Goal: Ask a question

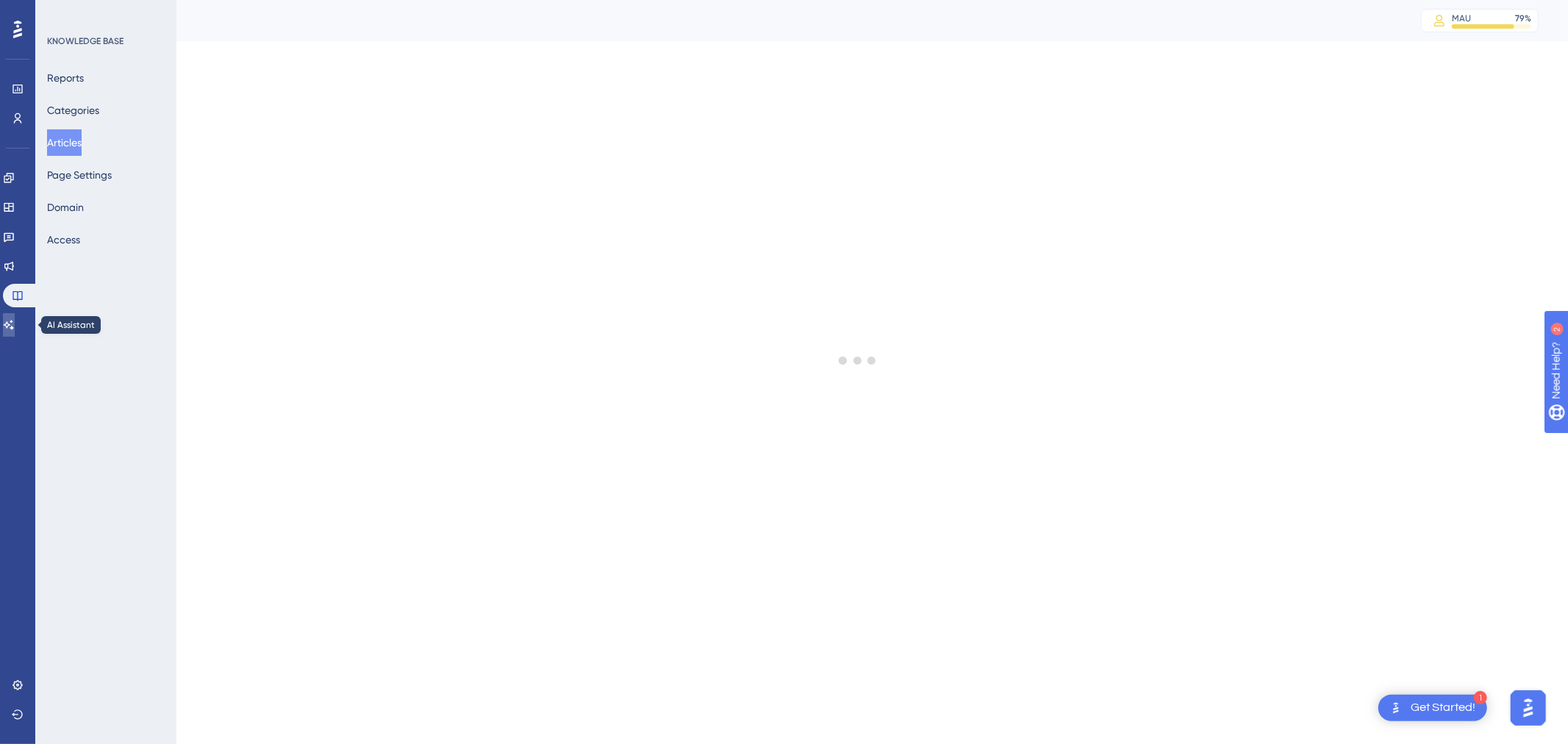
click at [15, 320] on icon at bounding box center [8, 325] width 12 height 12
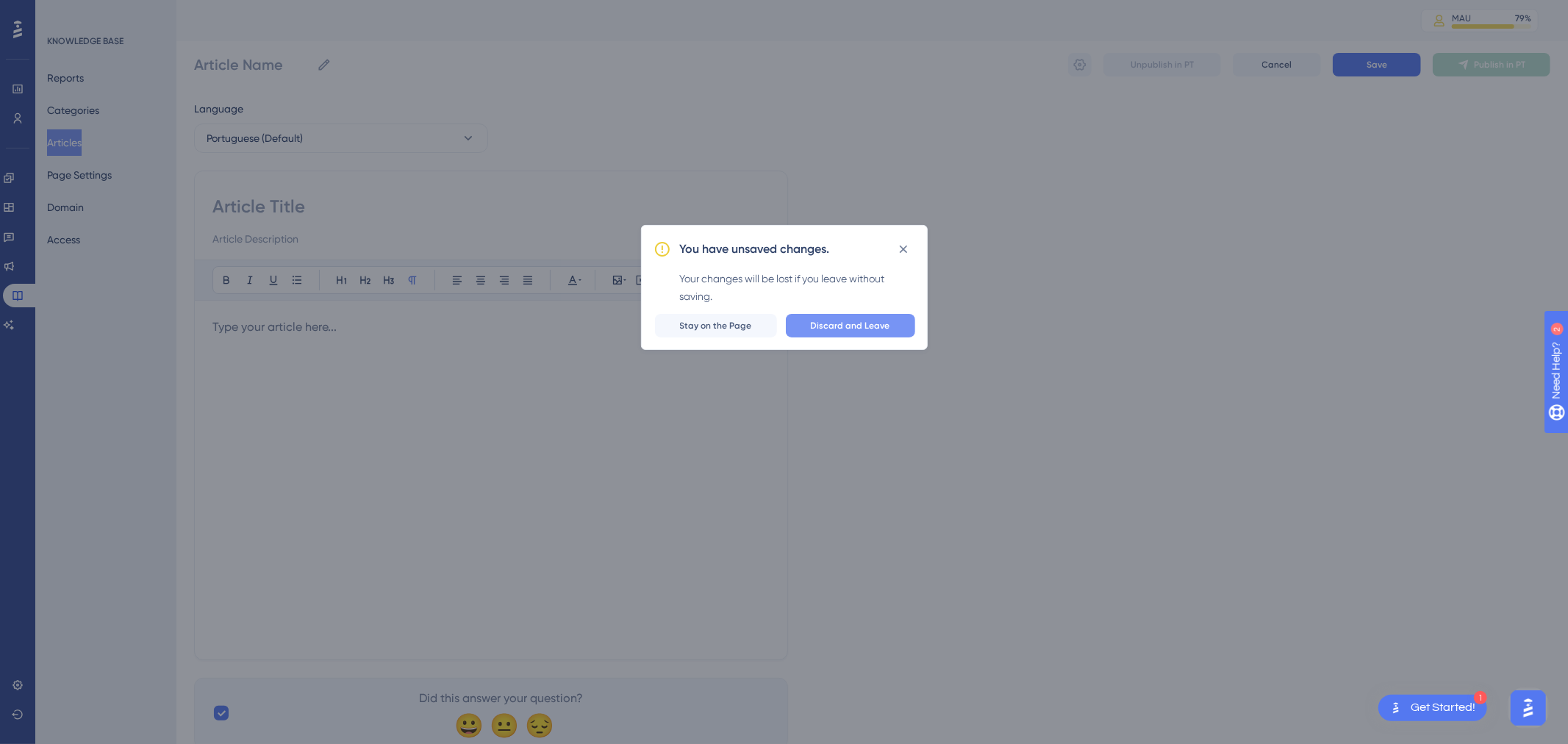
click at [830, 332] on button "Discard and Leave" at bounding box center [851, 326] width 130 height 24
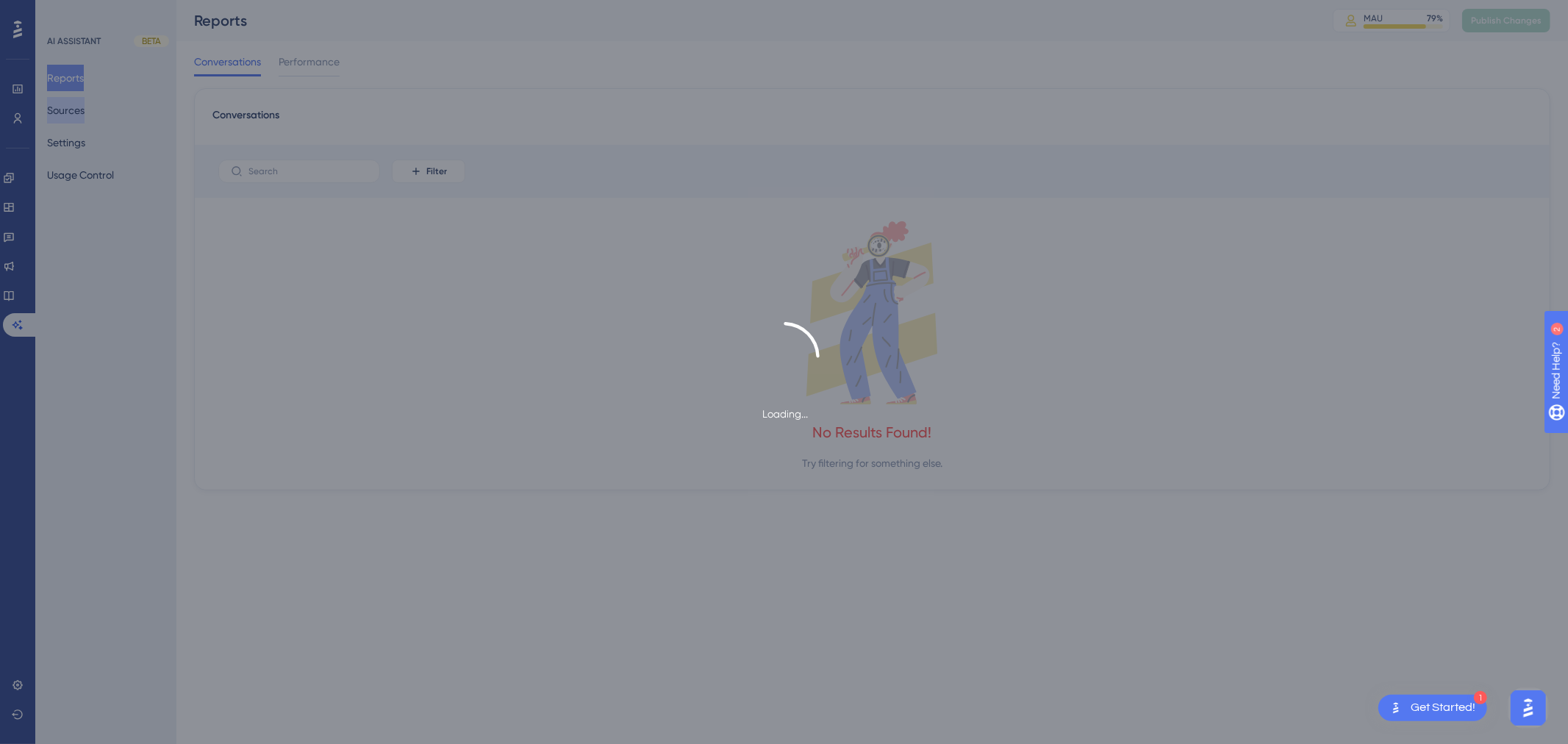
click at [85, 108] on button "Sources" at bounding box center [65, 110] width 38 height 27
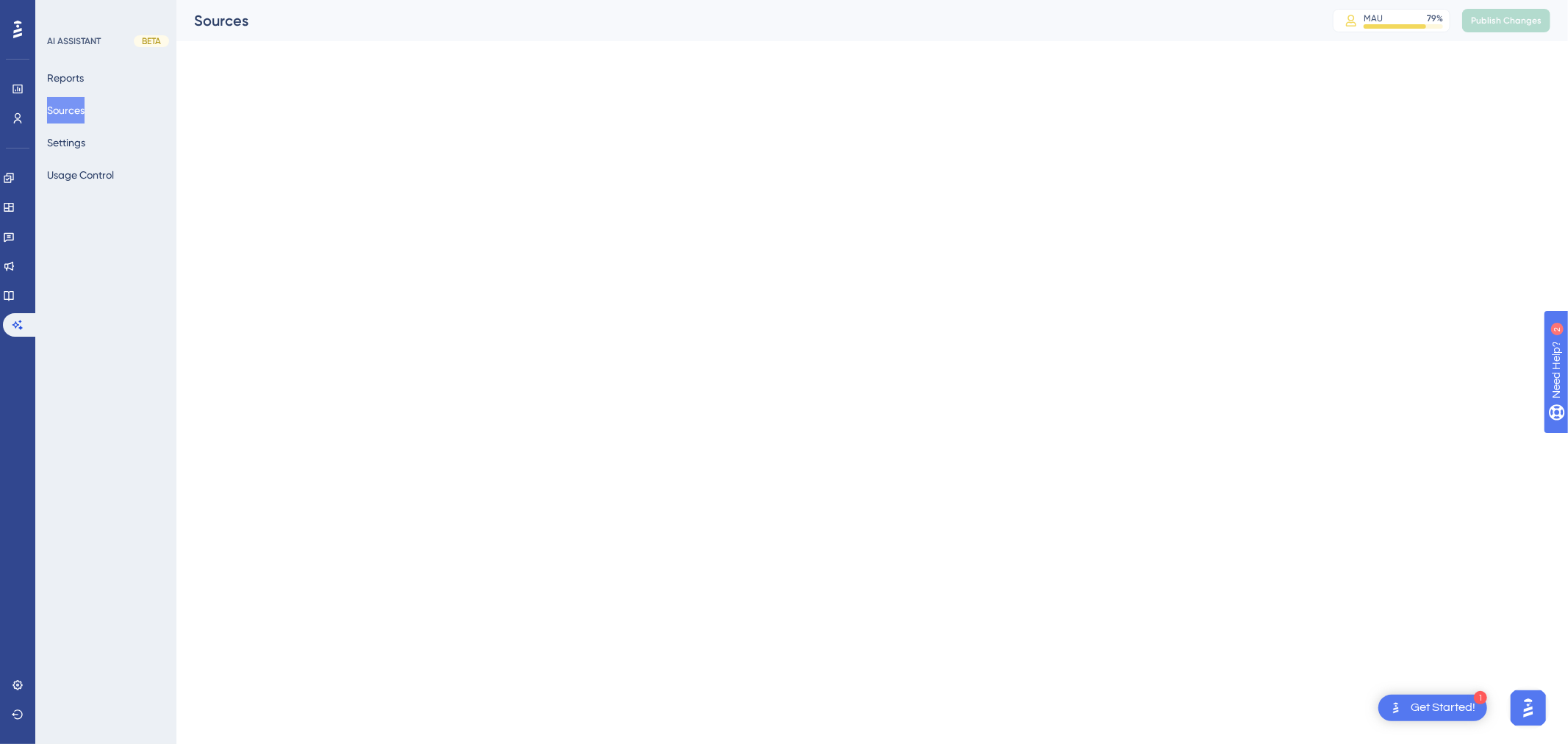
click at [75, 108] on button "Sources" at bounding box center [65, 110] width 38 height 27
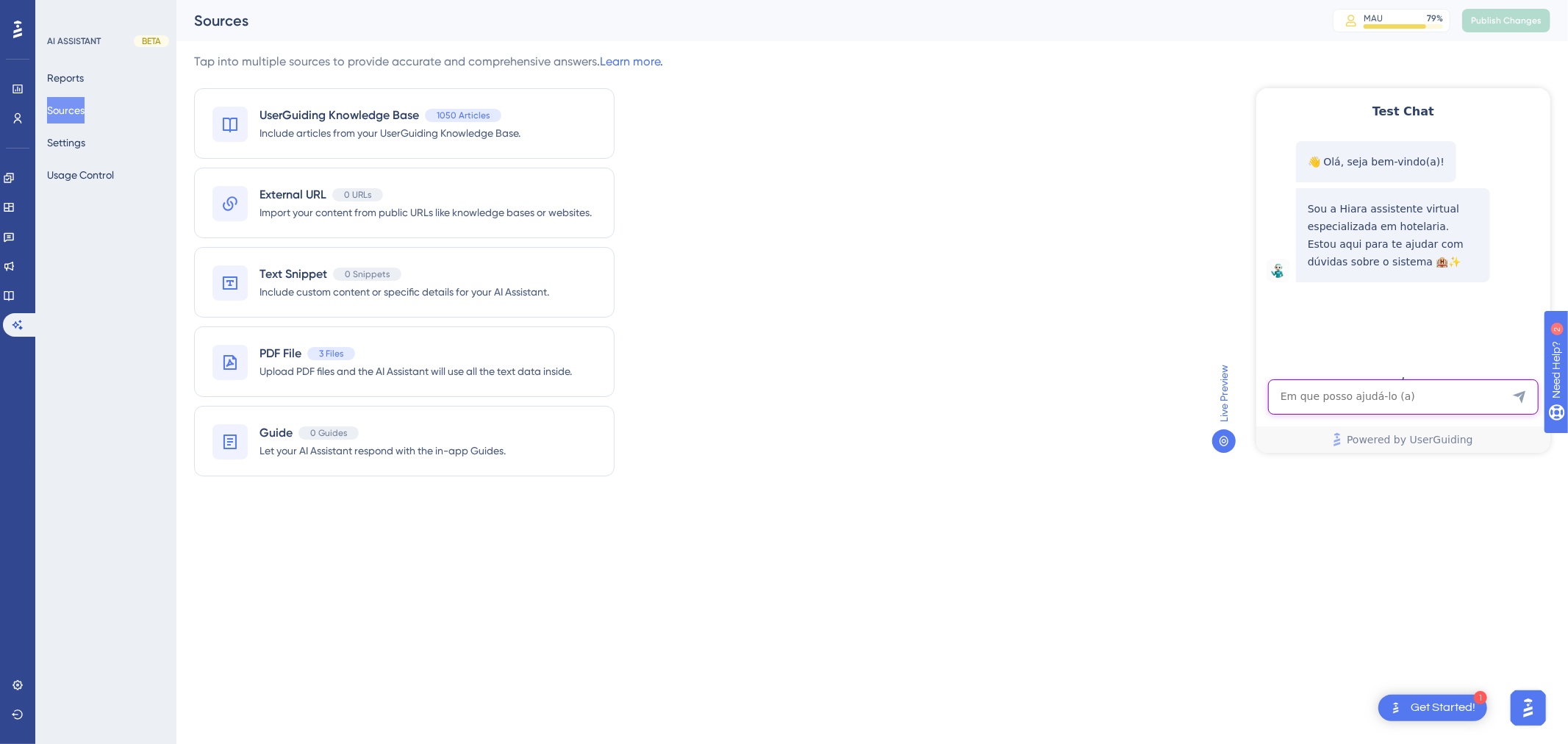
click at [1333, 397] on textarea "AI Assistant Text Input" at bounding box center [1403, 396] width 271 height 35
paste textarea "Expectation Failed"
type textarea "Expectation Failed"
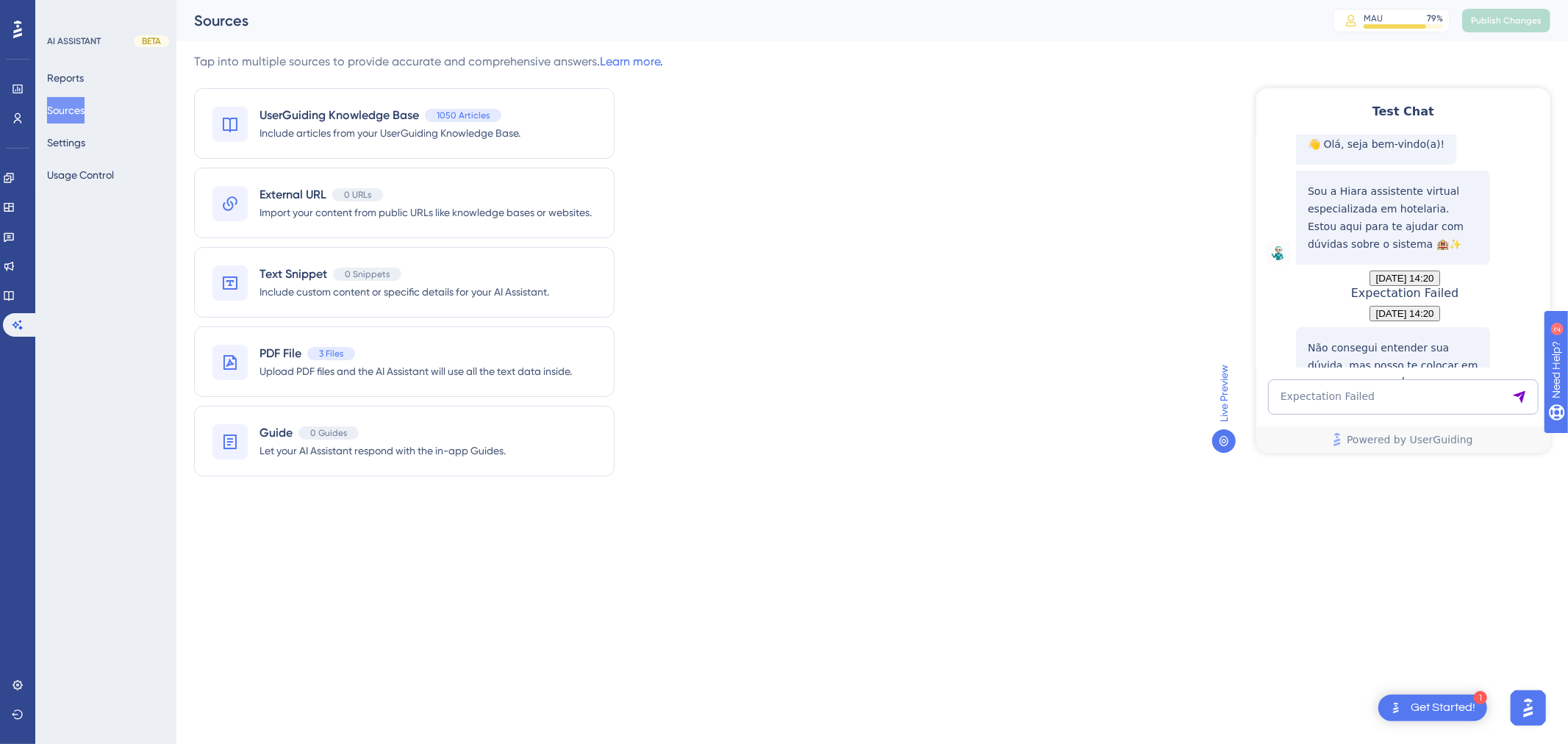
scroll to position [174, 0]
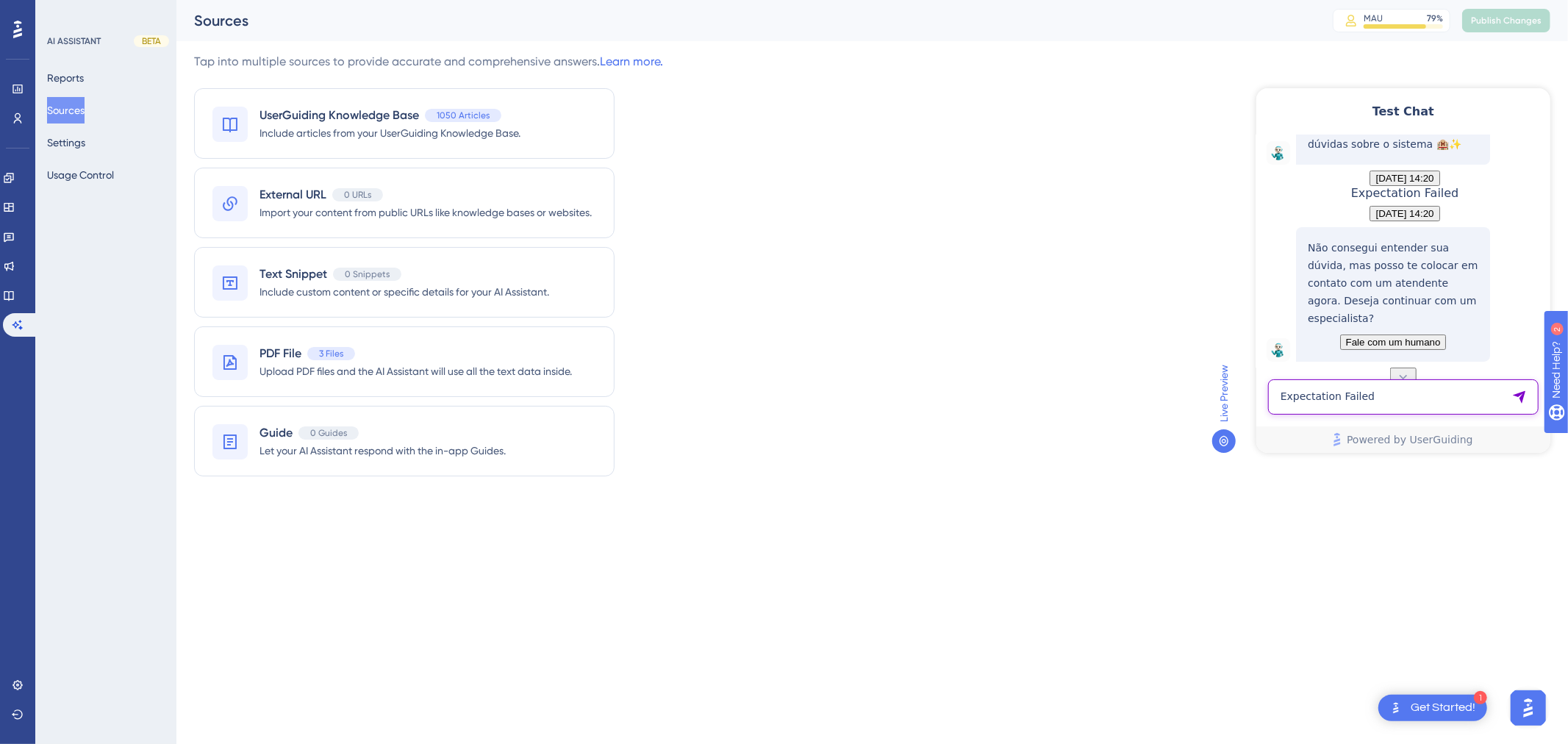
click at [1320, 396] on textarea "Expectation Failed" at bounding box center [1403, 396] width 271 height 35
paste textarea "esta dando expectation failed"
type textarea "esta dando expectation failed"
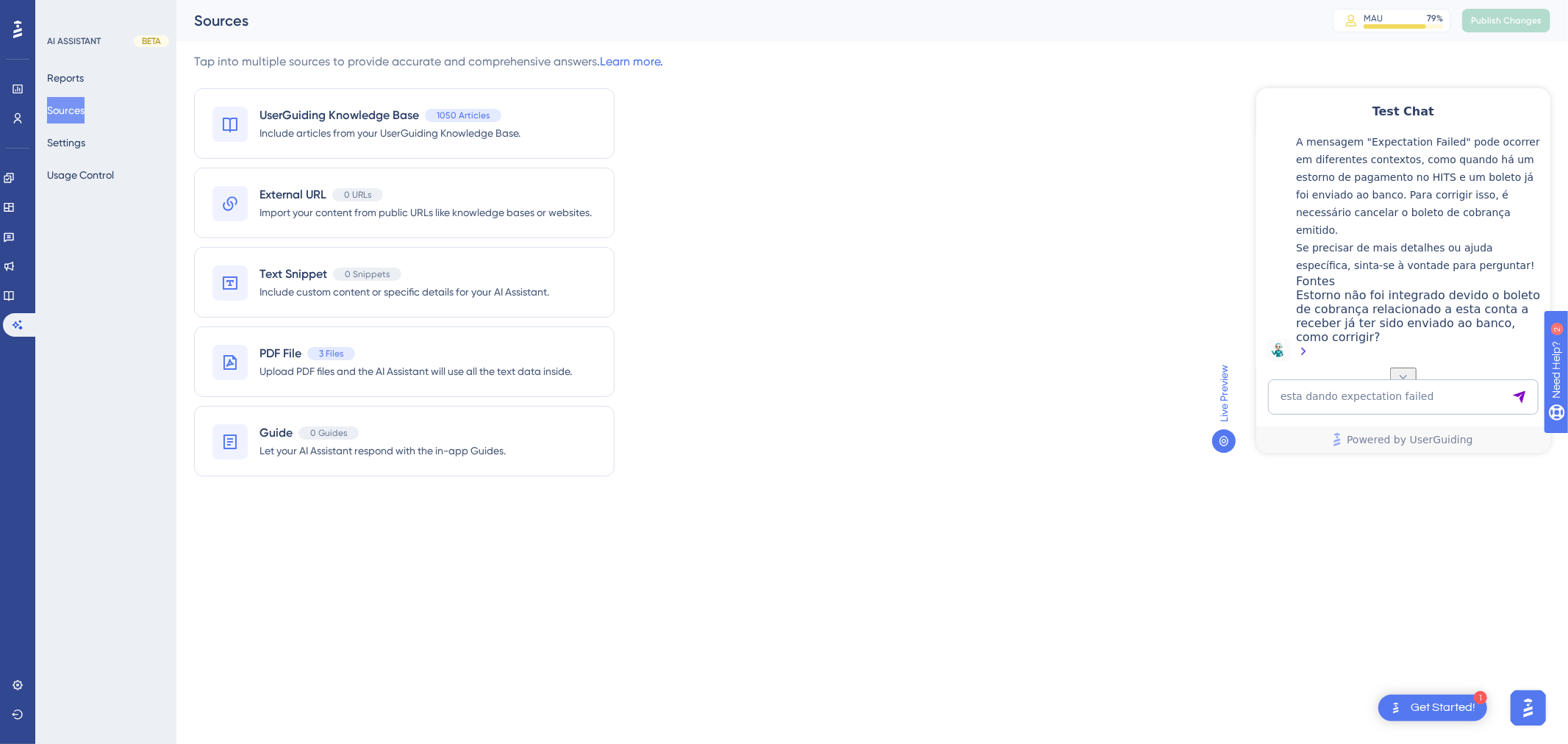
scroll to position [564, 0]
click at [1357, 304] on div "Estorno não foi integrado devido o boleto de cobrança relacionado a esta conta …" at bounding box center [1419, 324] width 247 height 74
click at [1301, 399] on textarea "esta dando expectation failed" at bounding box center [1403, 396] width 271 height 35
type textarea "o que é esse erro"
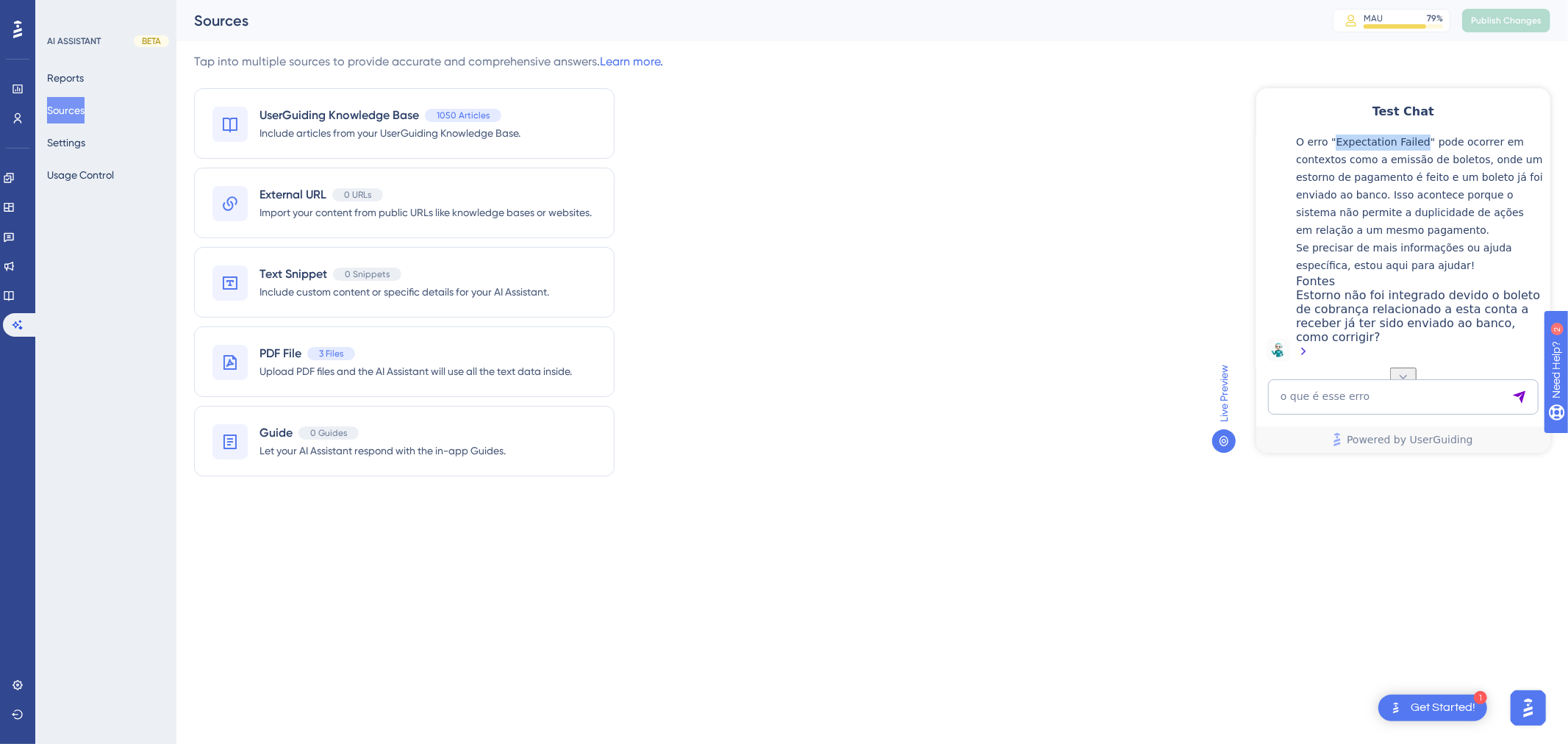
drag, startPoint x: 1344, startPoint y: 194, endPoint x: 1423, endPoint y: 196, distance: 79.0
click at [1423, 196] on p "O erro "Expectation Failed" pode ocorrer em contextos como a emissão de boletos…" at bounding box center [1419, 185] width 247 height 106
drag, startPoint x: 1413, startPoint y: 196, endPoint x: 1360, endPoint y: 203, distance: 53.5
click at [1360, 203] on p "O erro "Expectation Failed" pode ocorrer em contextos como a emissão de boletos…" at bounding box center [1419, 185] width 247 height 106
drag, startPoint x: 1424, startPoint y: 194, endPoint x: 1345, endPoint y: 199, distance: 79.2
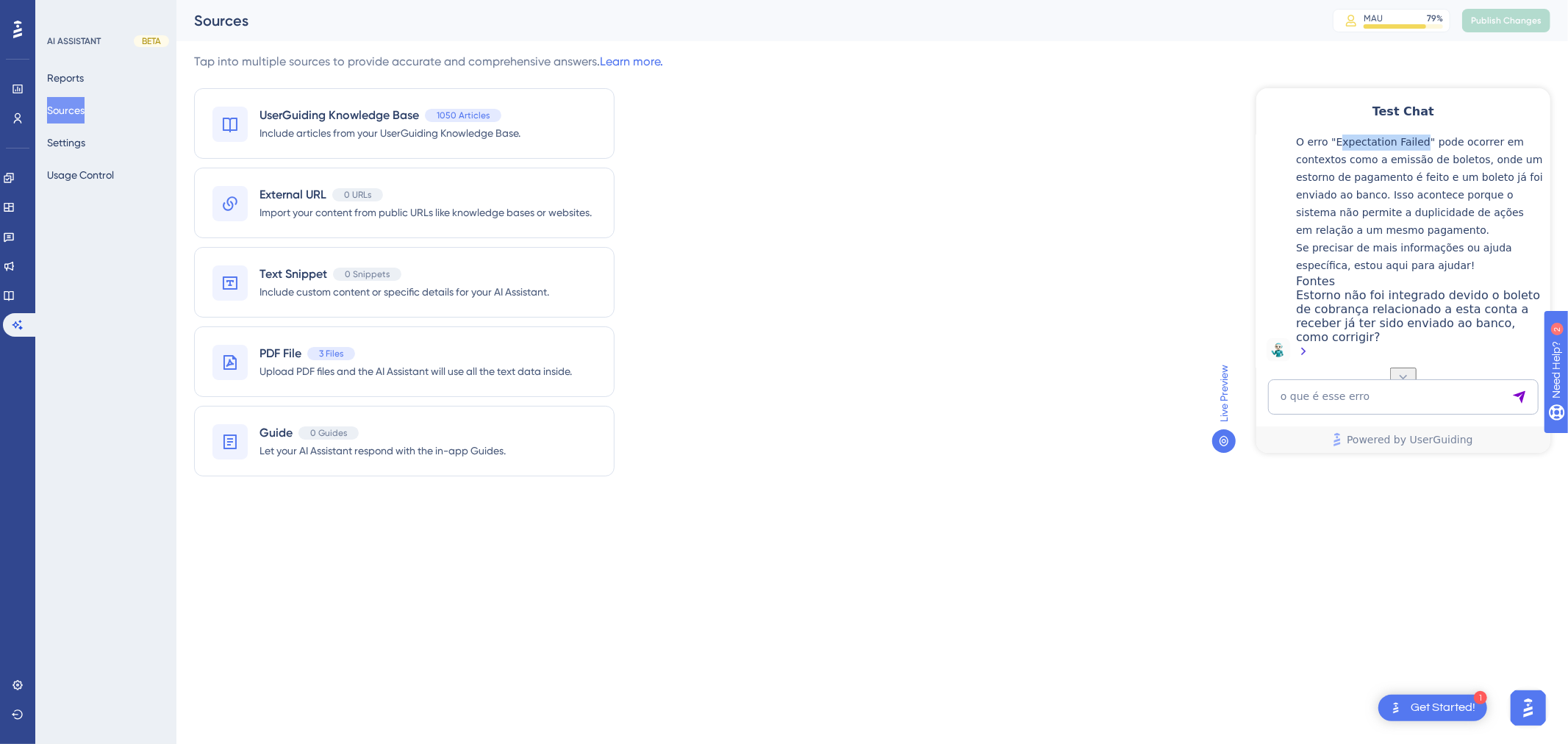
click at [1345, 199] on p "O erro "Expectation Failed" pode ocorrer em contextos como a emissão de boletos…" at bounding box center [1419, 185] width 247 height 106
click at [1344, 198] on p "O erro "Expectation Failed" pode ocorrer em contextos como a emissão de boletos…" at bounding box center [1419, 185] width 247 height 106
drag, startPoint x: 1344, startPoint y: 198, endPoint x: 1425, endPoint y: 198, distance: 81.0
click at [1425, 198] on p "O erro "Expectation Failed" pode ocorrer em contextos como a emissão de boletos…" at bounding box center [1419, 185] width 247 height 106
copy p "Expectation Failed""
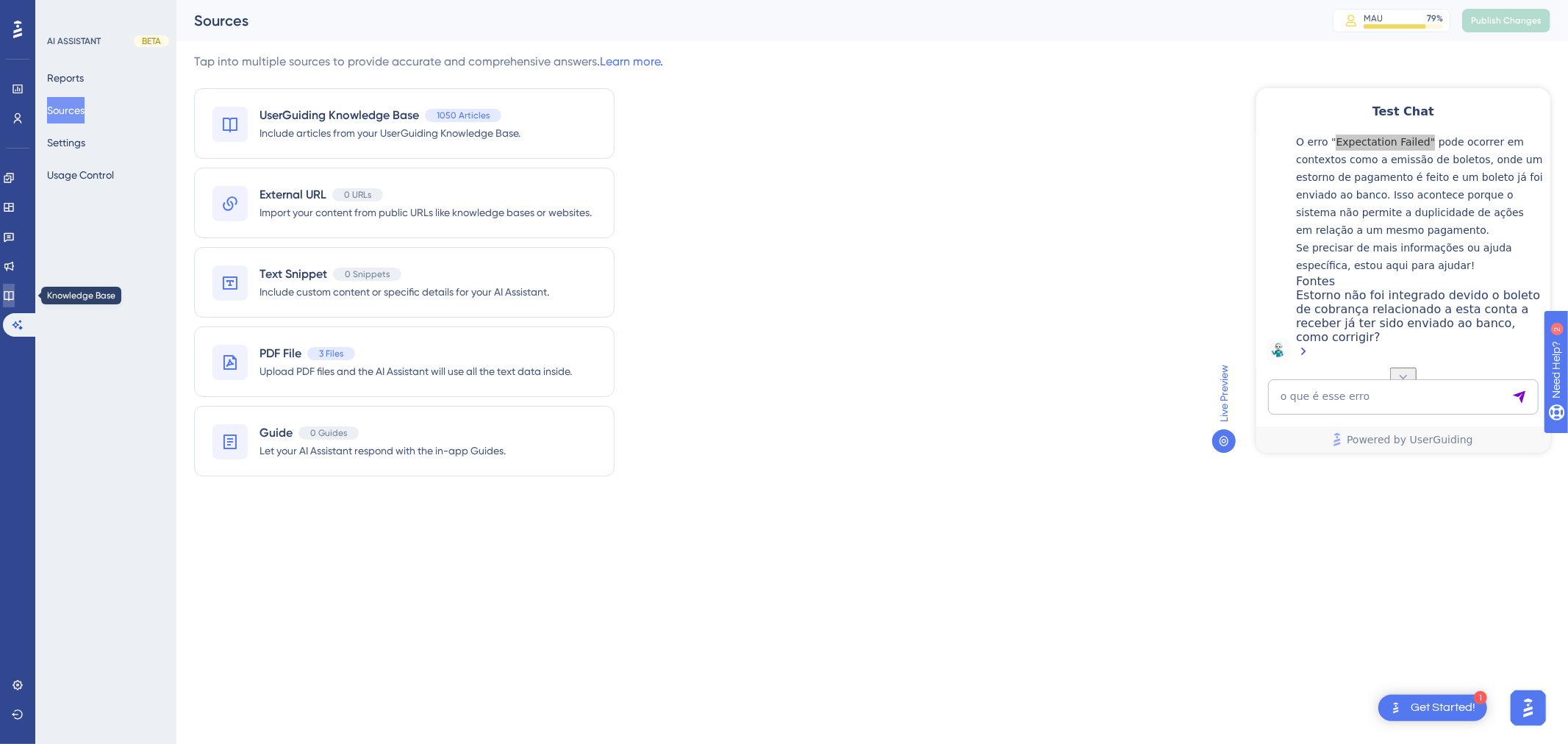
click at [9, 295] on link at bounding box center [8, 296] width 12 height 24
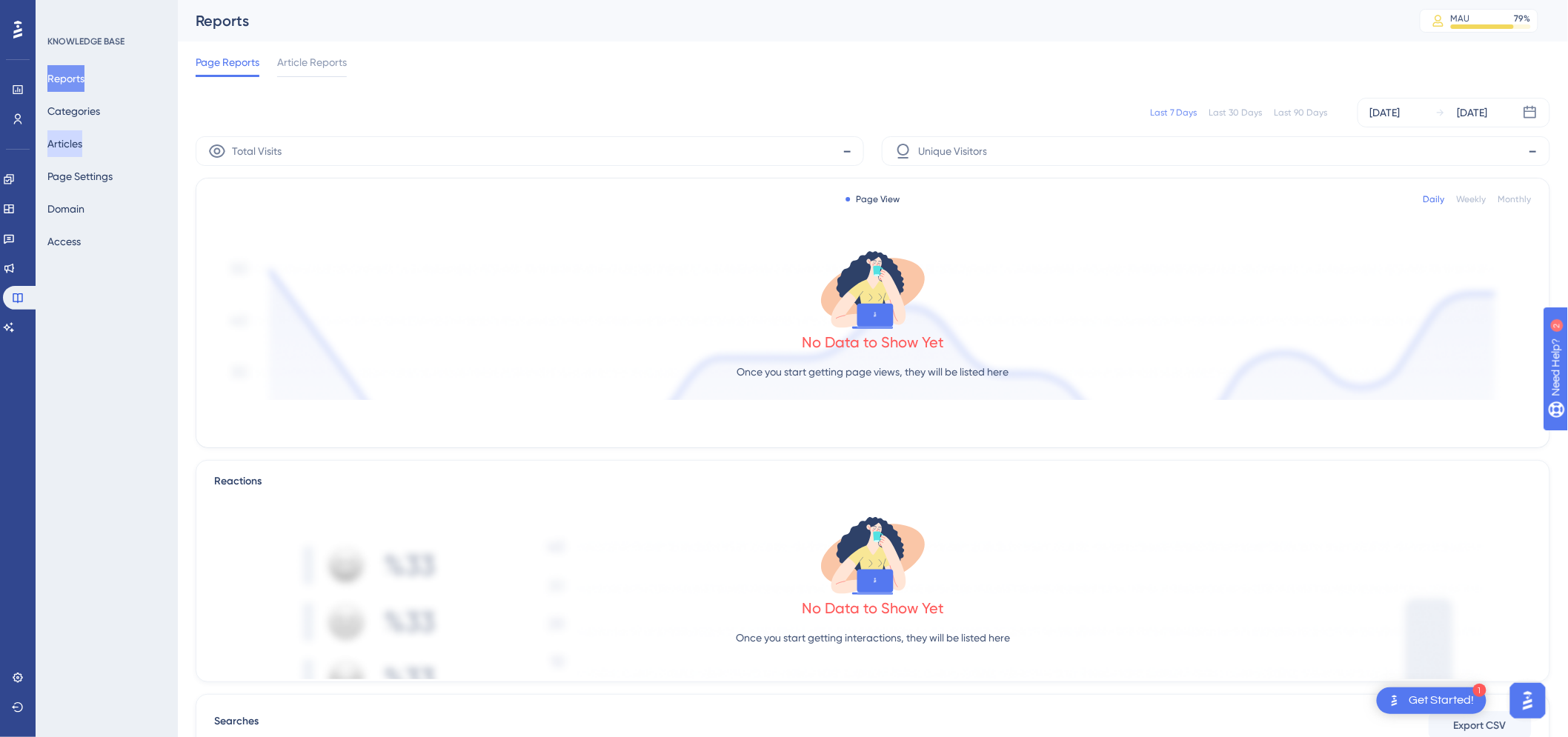
click at [76, 136] on button "Articles" at bounding box center [65, 144] width 35 height 27
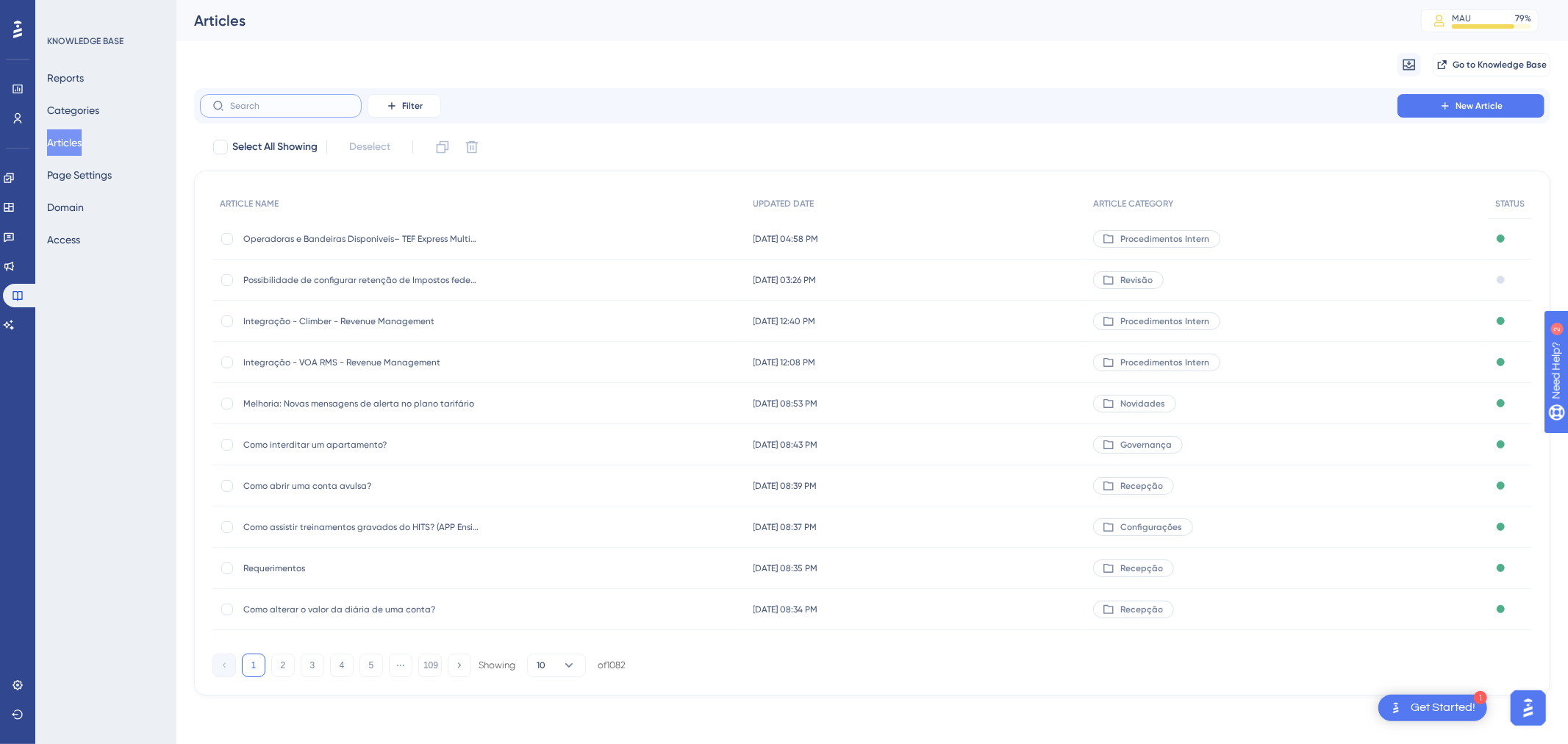
click at [296, 103] on input "text" at bounding box center [289, 105] width 119 height 10
type input "we"
